Goal: Check status: Check status

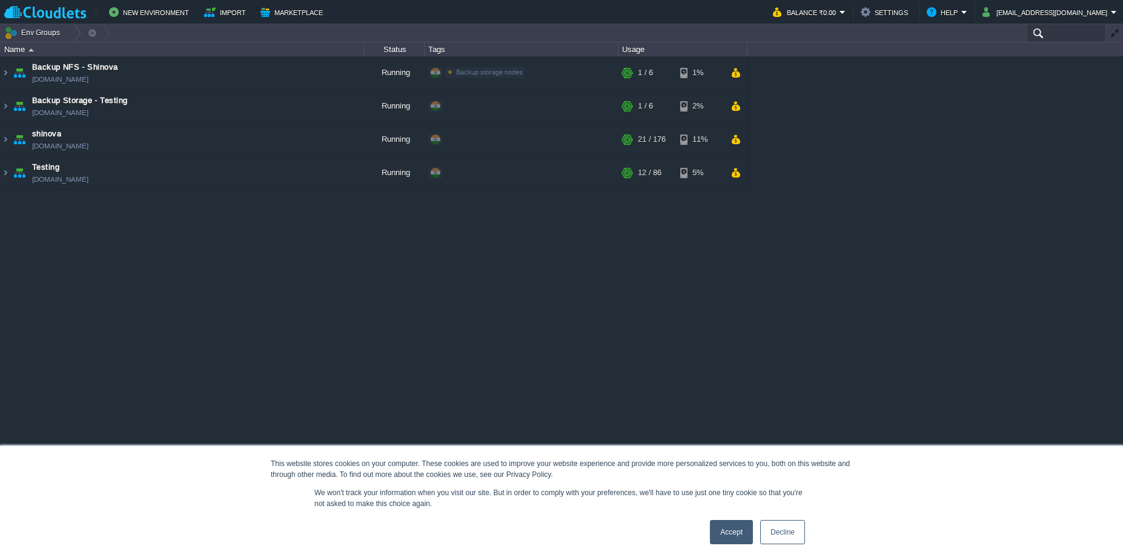
click at [1074, 36] on input "text" at bounding box center [1066, 33] width 79 height 18
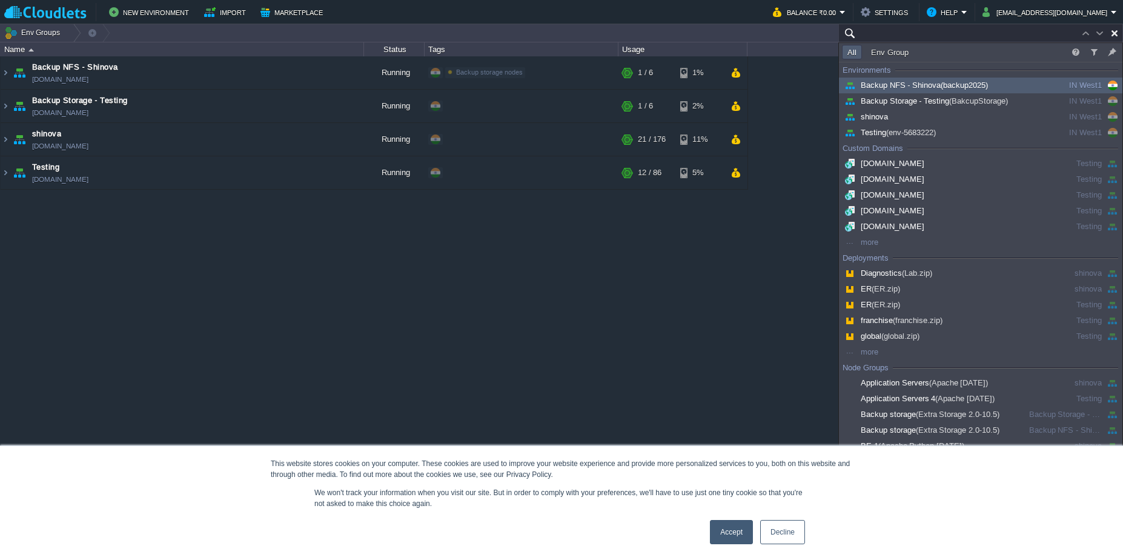
paste input "243797"
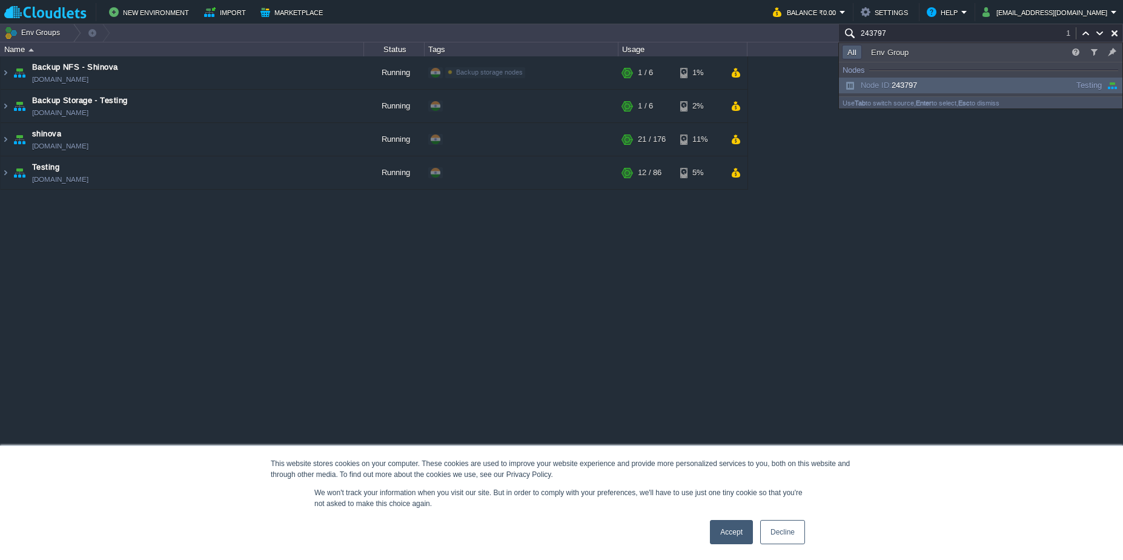
type input "243797"
click at [982, 86] on div "Node ID: 243797" at bounding box center [933, 85] width 183 height 13
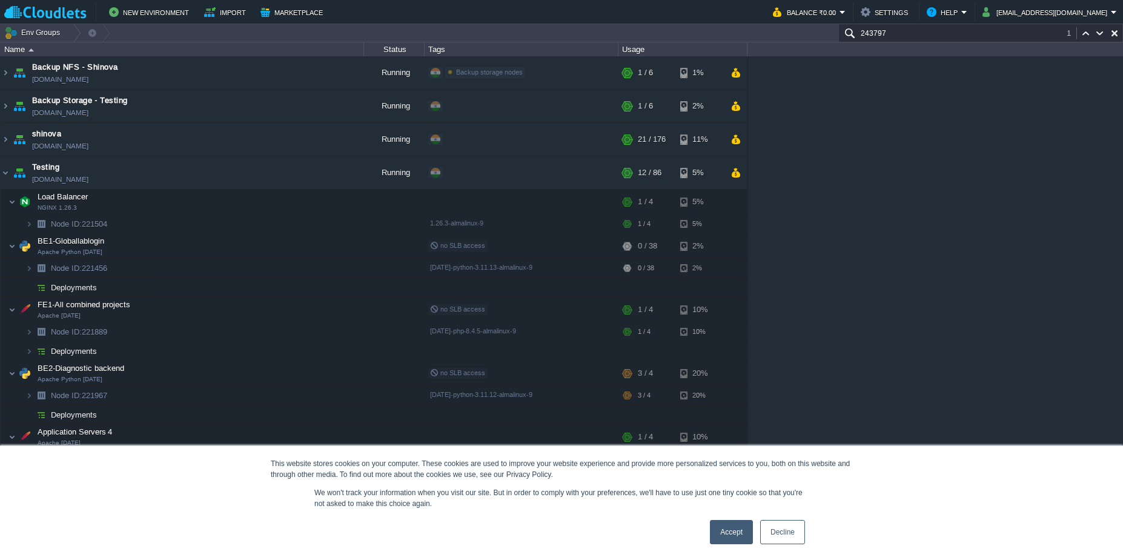
click at [972, 33] on input "243797" at bounding box center [981, 33] width 285 height 18
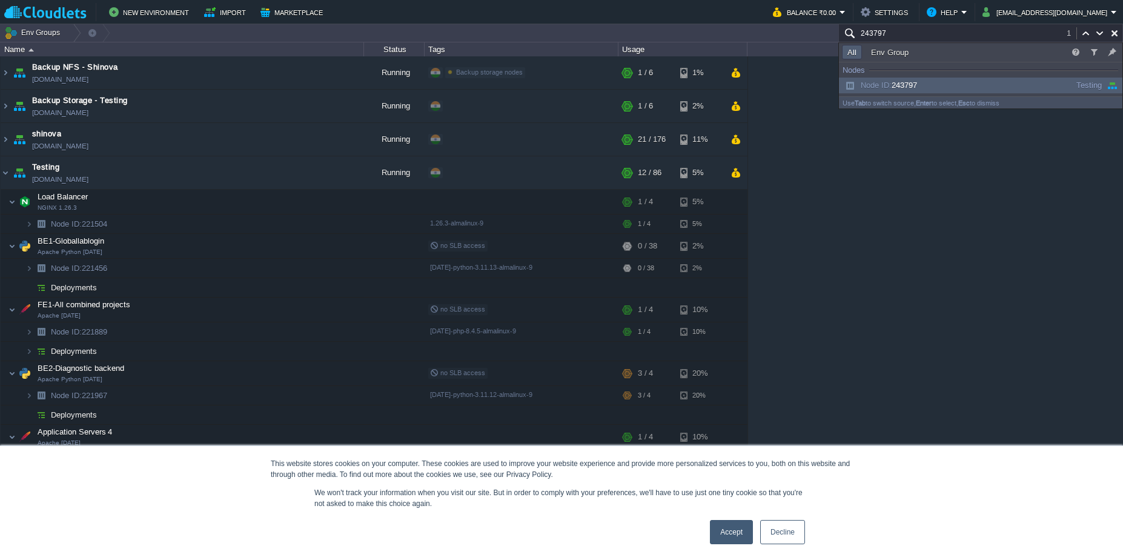
click at [951, 86] on div "Node ID: 243797" at bounding box center [933, 85] width 183 height 13
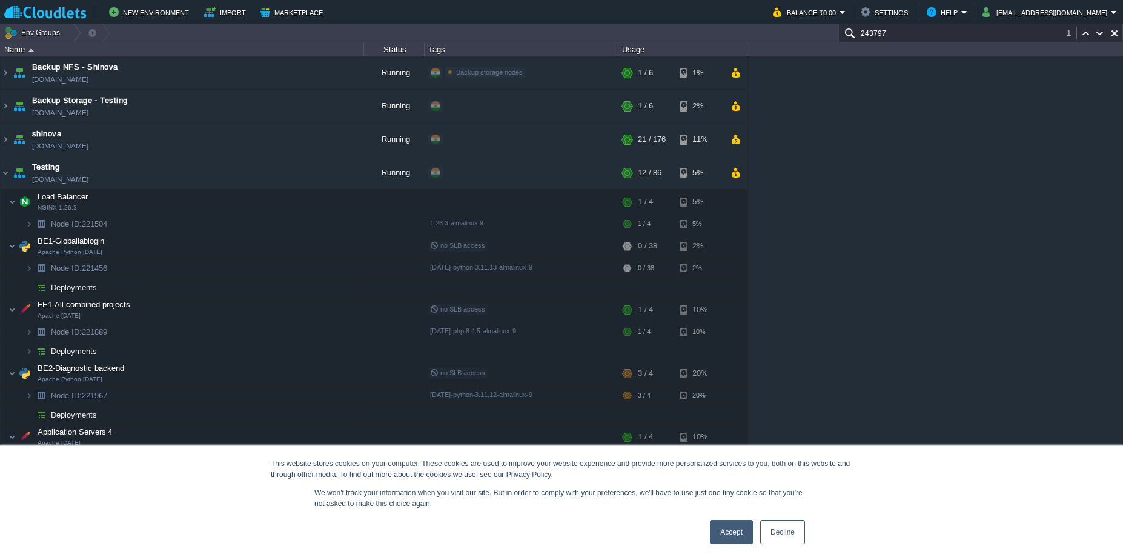
click at [732, 530] on link "Accept" at bounding box center [731, 532] width 43 height 24
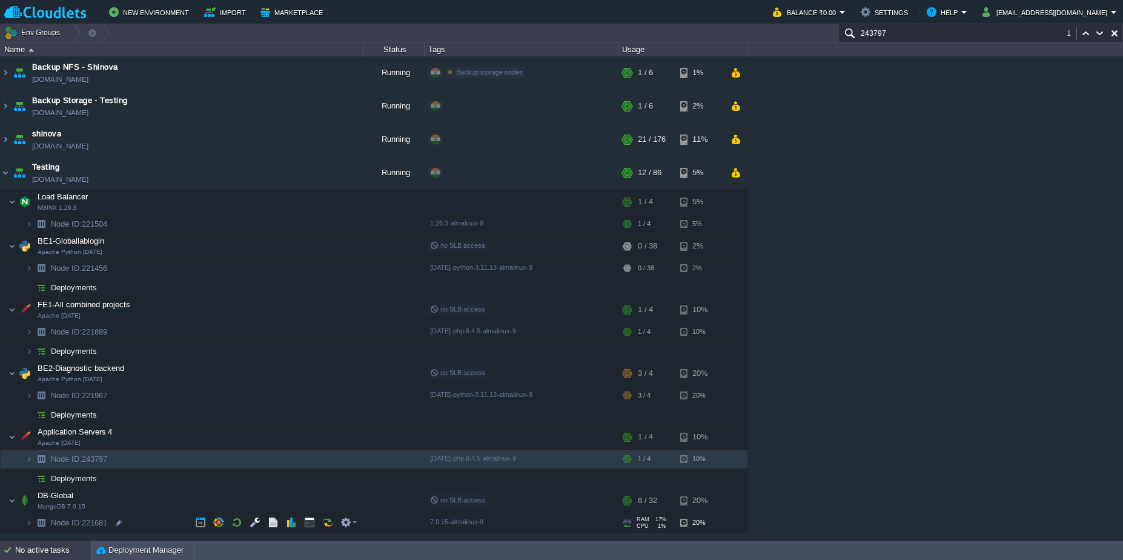
click at [58, 553] on div "No active tasks" at bounding box center [53, 550] width 76 height 19
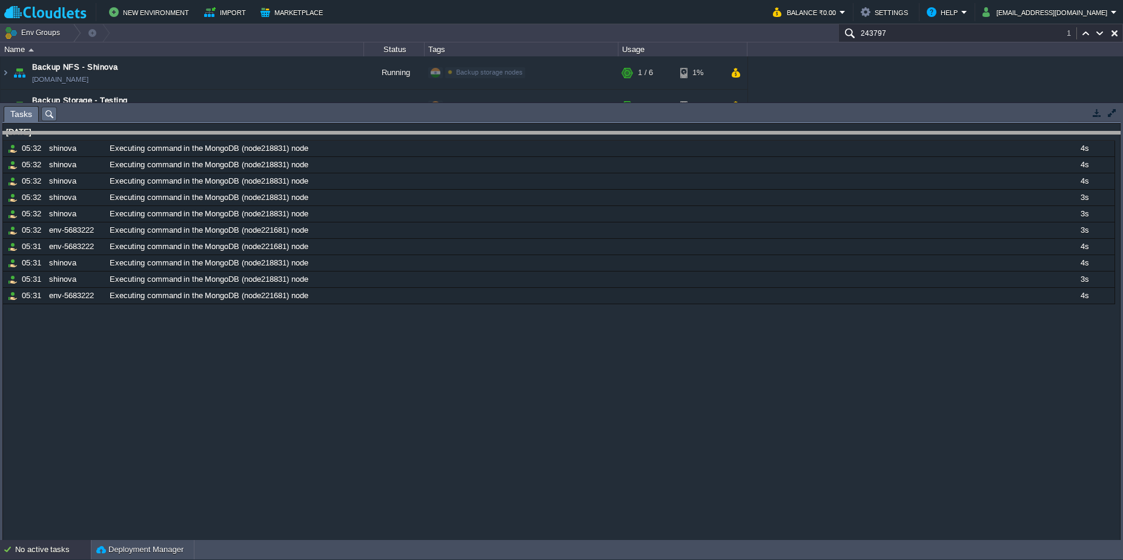
drag, startPoint x: 435, startPoint y: 114, endPoint x: 433, endPoint y: 139, distance: 25.5
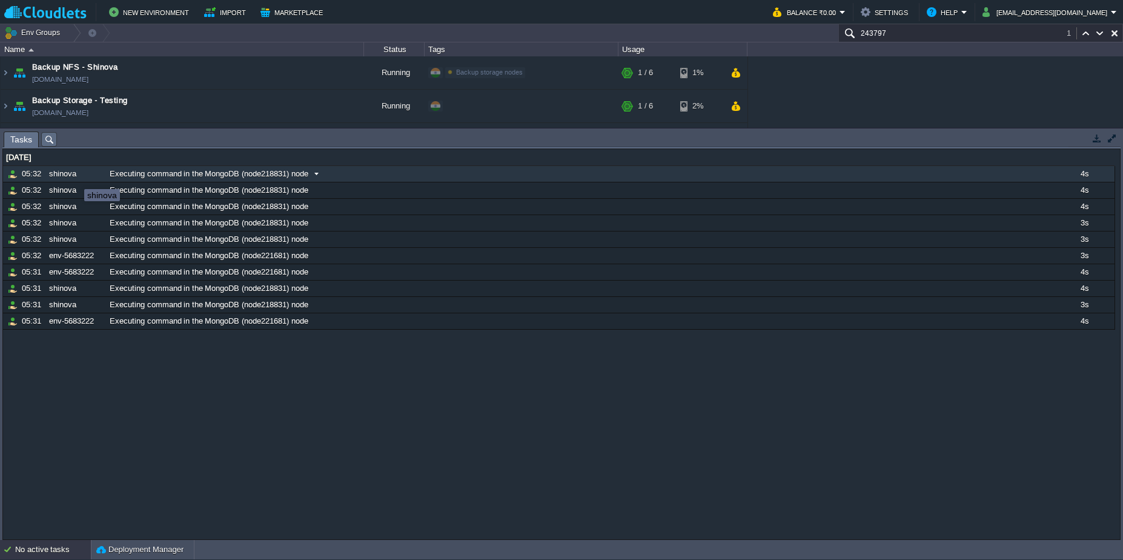
click at [75, 178] on div "shinova" at bounding box center [75, 174] width 59 height 16
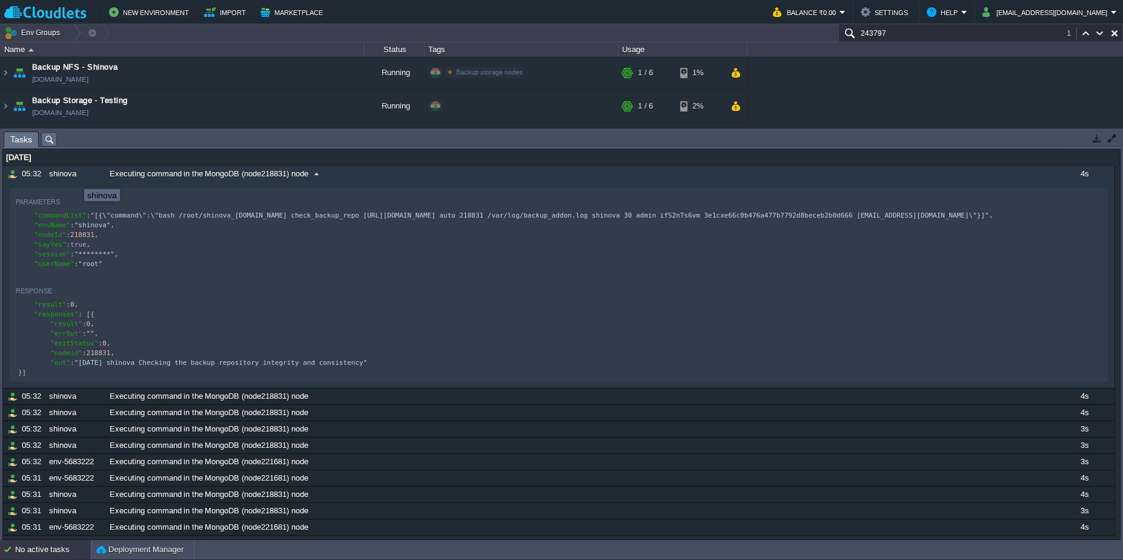
click at [75, 178] on div "shinova" at bounding box center [75, 174] width 59 height 16
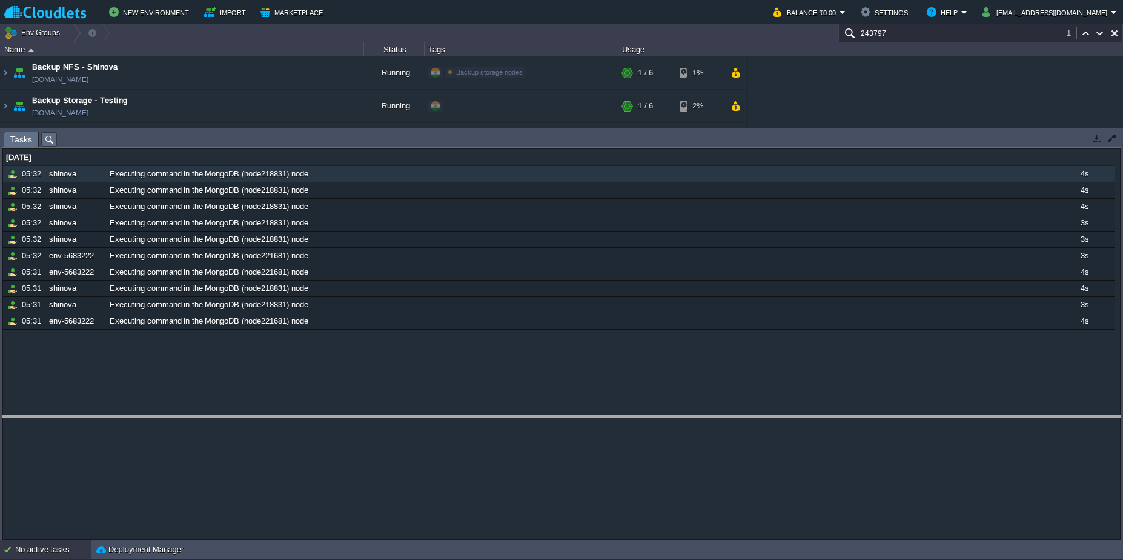
drag, startPoint x: 913, startPoint y: 132, endPoint x: 919, endPoint y: 422, distance: 290.3
click at [919, 422] on body "New Environment Import Marketplace Bonus ₹0.00 Upgrade Account Balance ₹0.00 Se…" at bounding box center [561, 280] width 1123 height 560
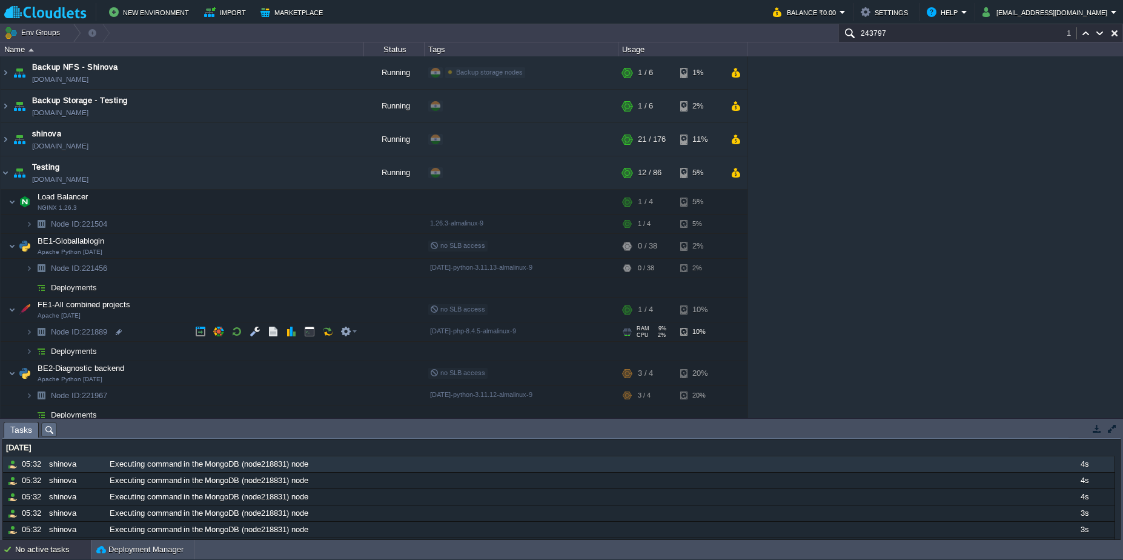
click at [179, 330] on td "Node ID: 221889" at bounding box center [183, 331] width 364 height 19
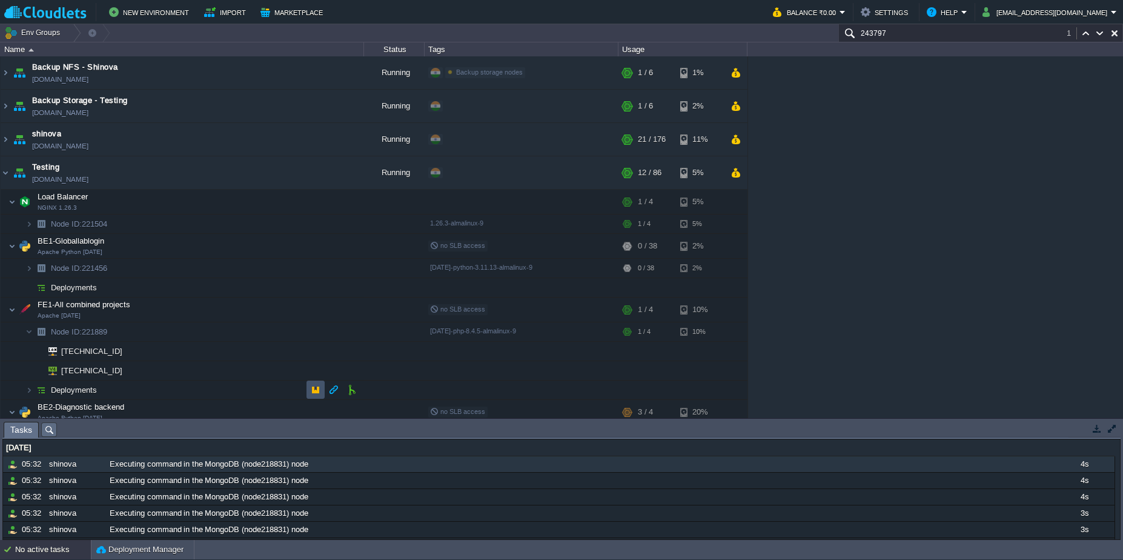
click at [317, 387] on button "button" at bounding box center [315, 389] width 11 height 11
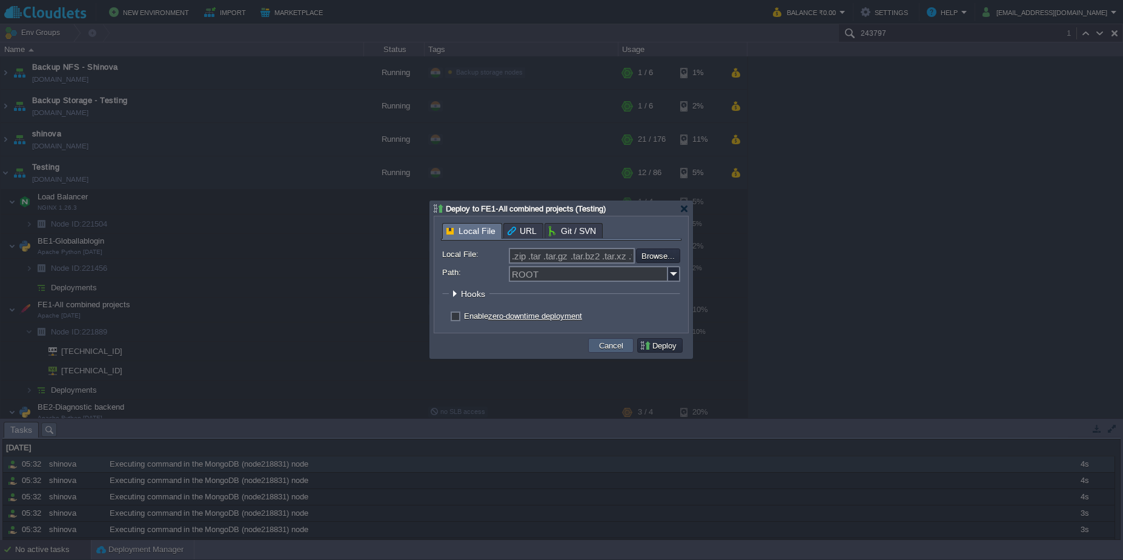
click at [606, 350] on button "Cancel" at bounding box center [612, 345] width 32 height 11
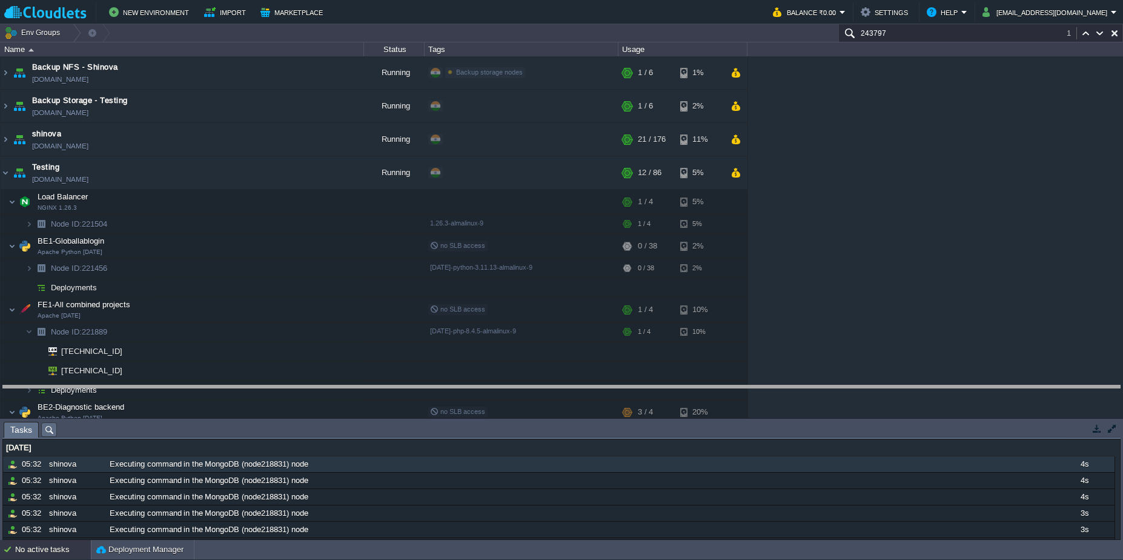
drag, startPoint x: 347, startPoint y: 428, endPoint x: 354, endPoint y: 393, distance: 36.4
